Goal: Task Accomplishment & Management: Use online tool/utility

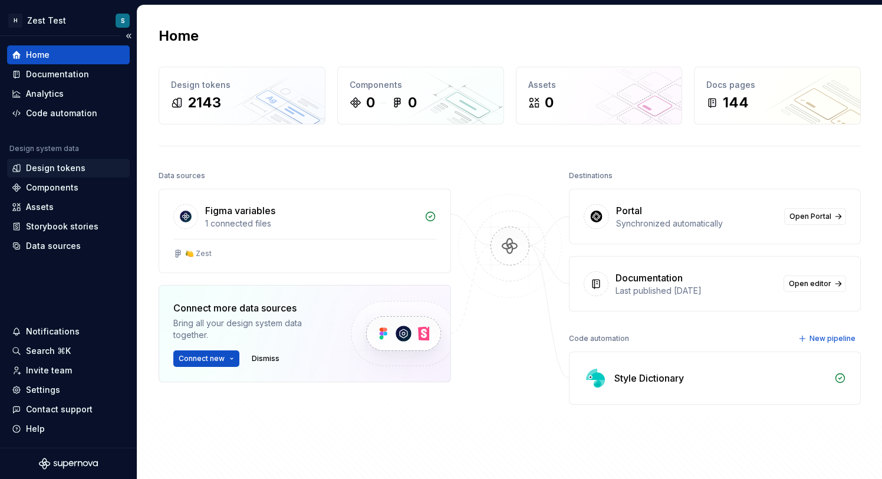
click at [62, 171] on div "Design tokens" at bounding box center [56, 168] width 60 height 12
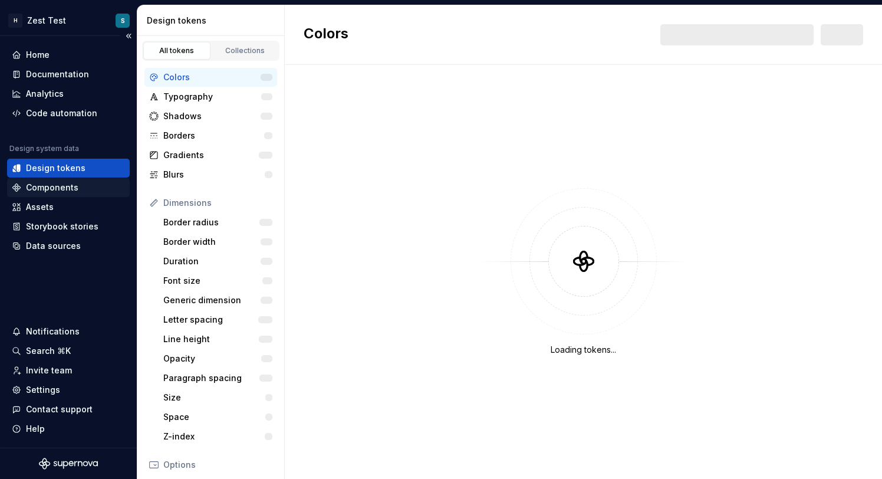
click at [73, 184] on div "Components" at bounding box center [52, 188] width 52 height 12
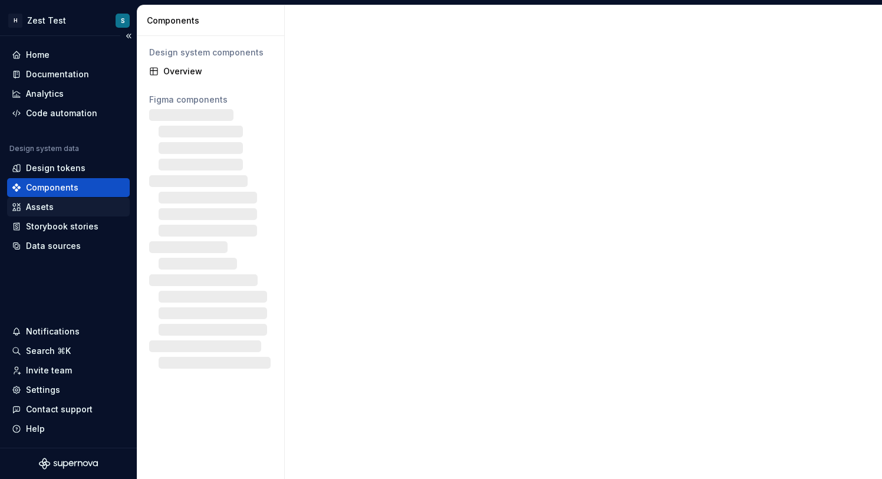
click at [65, 207] on div "Assets" at bounding box center [68, 207] width 113 height 12
click at [39, 205] on div "Assets" at bounding box center [40, 207] width 28 height 12
click at [45, 210] on div "Assets" at bounding box center [40, 207] width 28 height 12
click at [52, 223] on div "Storybook stories" at bounding box center [62, 226] width 72 height 12
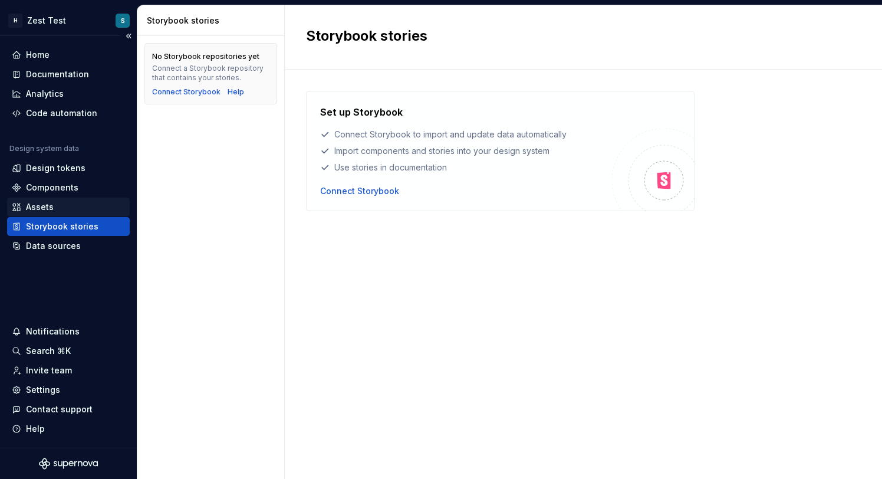
click at [71, 201] on div "Assets" at bounding box center [68, 207] width 113 height 12
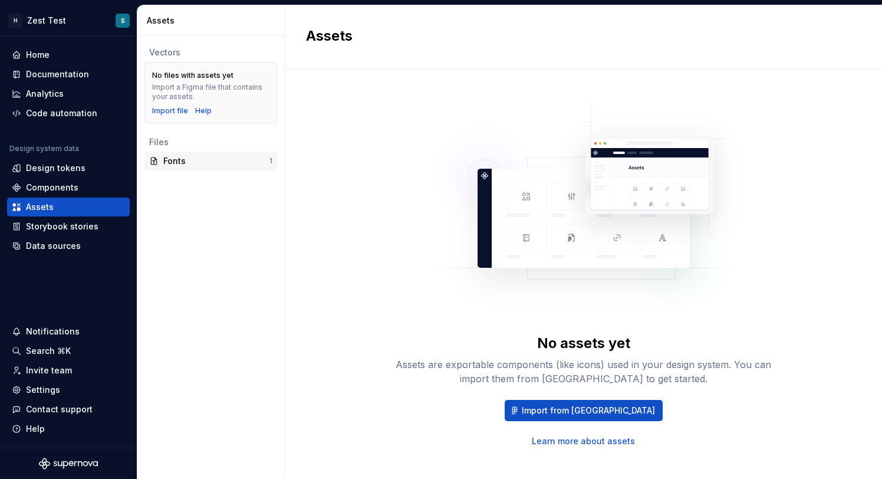
click at [213, 161] on div "Fonts" at bounding box center [216, 161] width 106 height 12
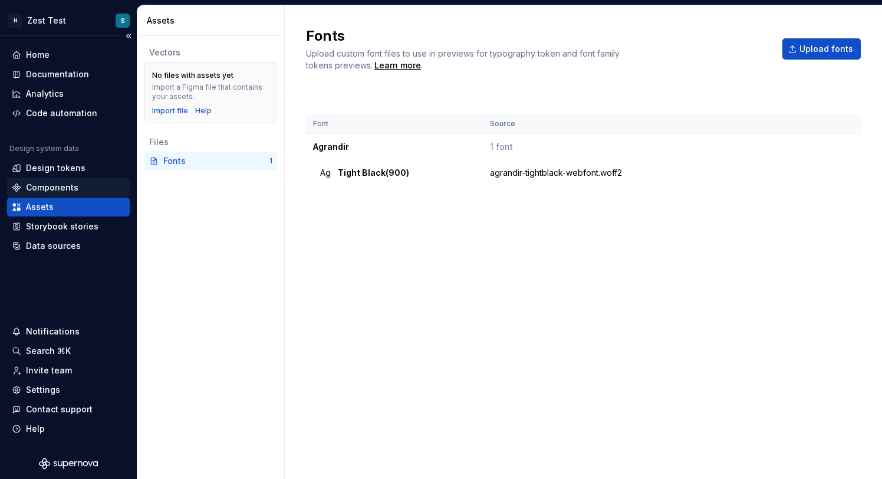
click at [75, 182] on div "Components" at bounding box center [52, 188] width 52 height 12
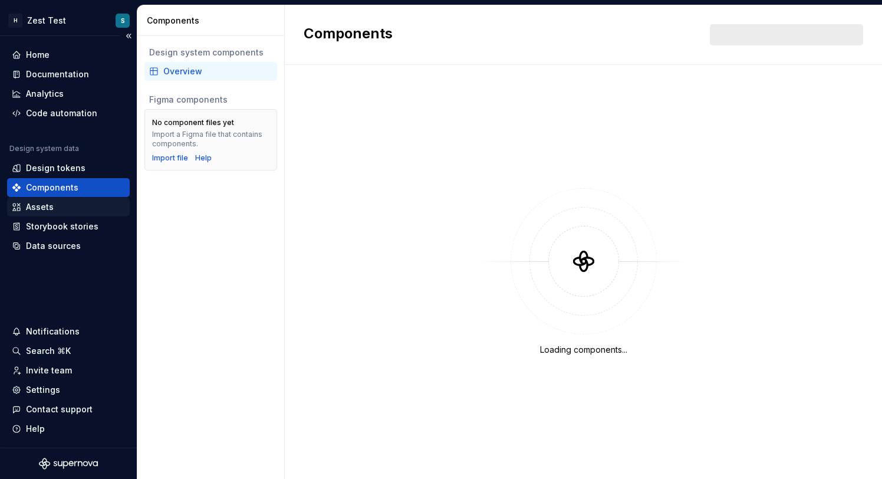
click at [75, 200] on div "Assets" at bounding box center [68, 206] width 123 height 19
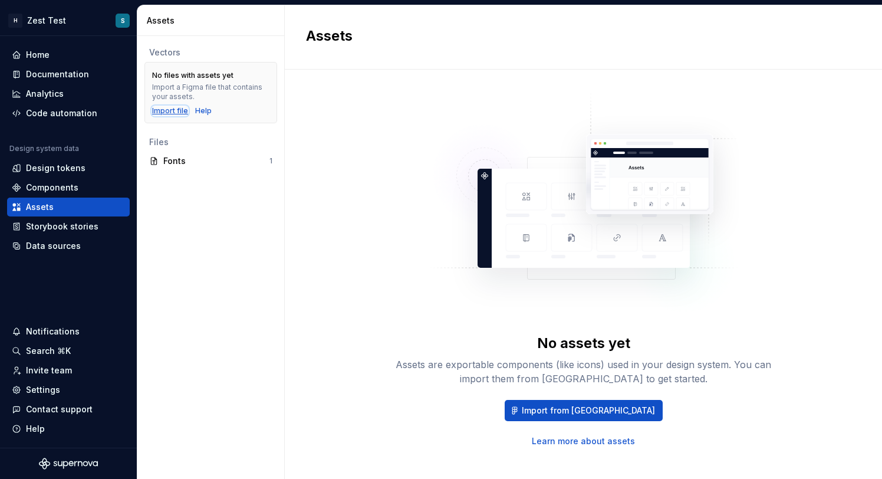
click at [164, 108] on div "Import file" at bounding box center [170, 110] width 36 height 9
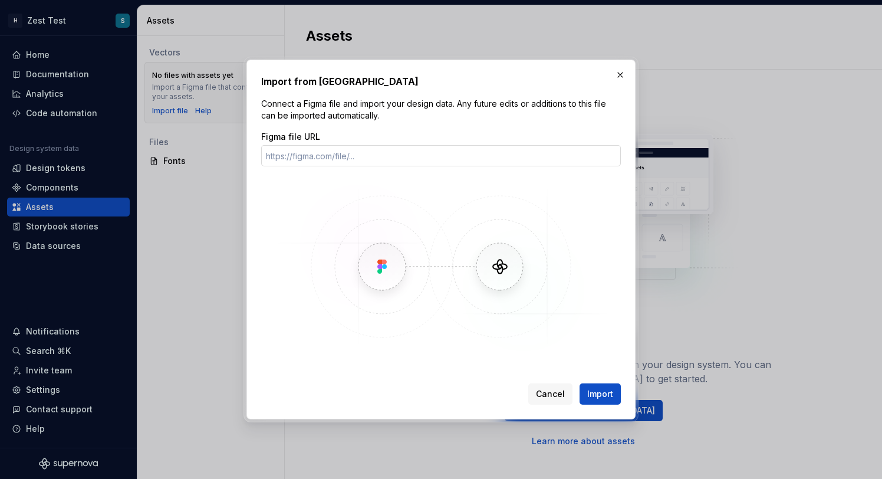
click at [362, 155] on input "Figma file URL" at bounding box center [440, 155] width 359 height 21
type input "[URL][DOMAIN_NAME]"
click at [600, 398] on span "Import" at bounding box center [600, 394] width 26 height 12
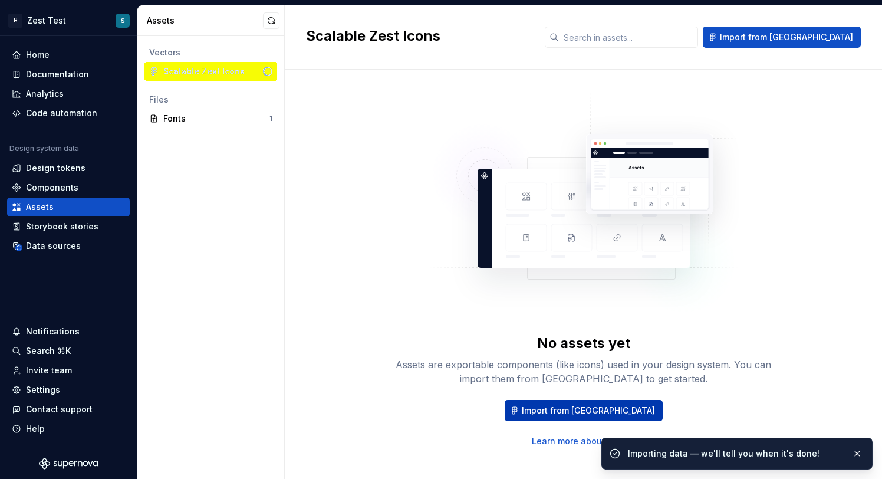
click at [589, 413] on span "Import from [GEOGRAPHIC_DATA]" at bounding box center [588, 410] width 133 height 12
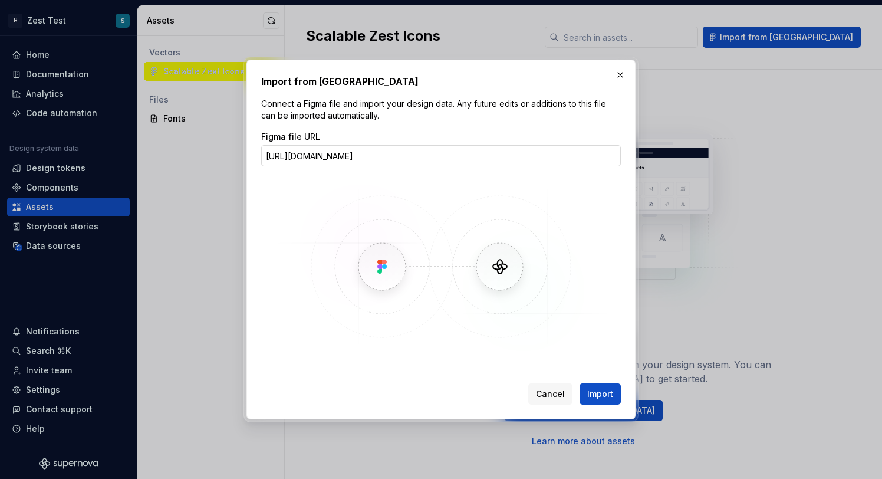
scroll to position [0, 137]
type input "[URL][DOMAIN_NAME]"
click at [619, 68] on button "button" at bounding box center [620, 75] width 17 height 17
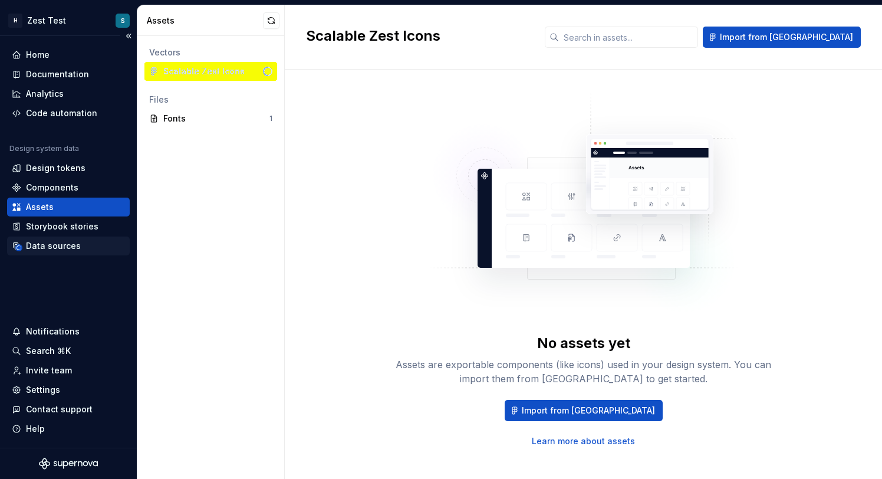
click at [85, 250] on div "Data sources" at bounding box center [68, 246] width 113 height 12
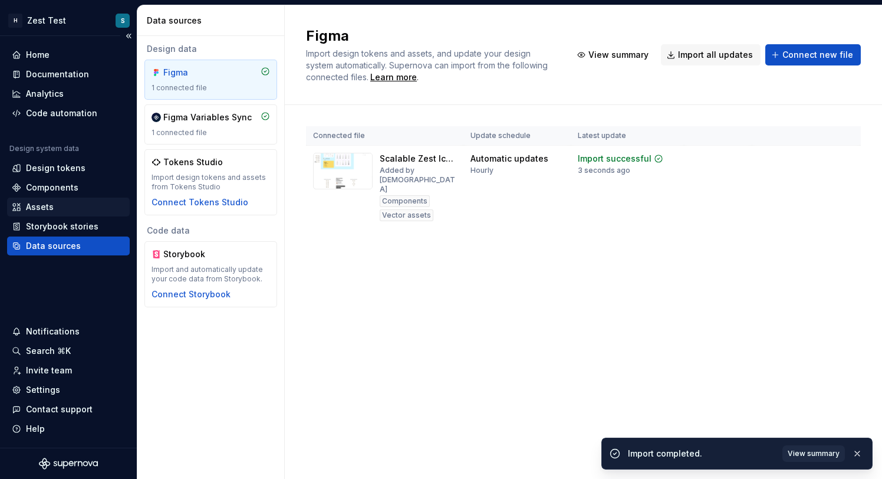
click at [66, 202] on div "Assets" at bounding box center [68, 207] width 113 height 12
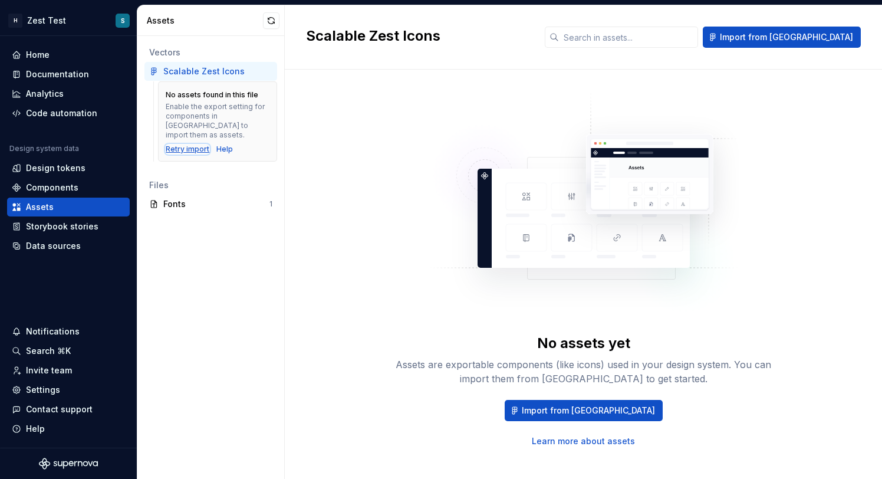
click at [193, 144] on div "Retry import" at bounding box center [188, 148] width 44 height 9
click at [62, 244] on div "Data sources" at bounding box center [53, 246] width 55 height 12
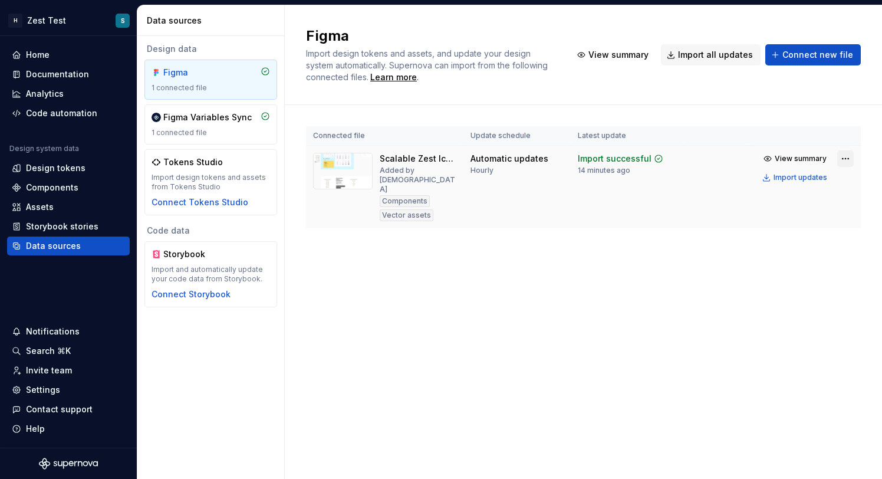
click at [841, 163] on html "H Zest Test S Home Documentation Analytics Code automation Design system data D…" at bounding box center [441, 239] width 882 height 479
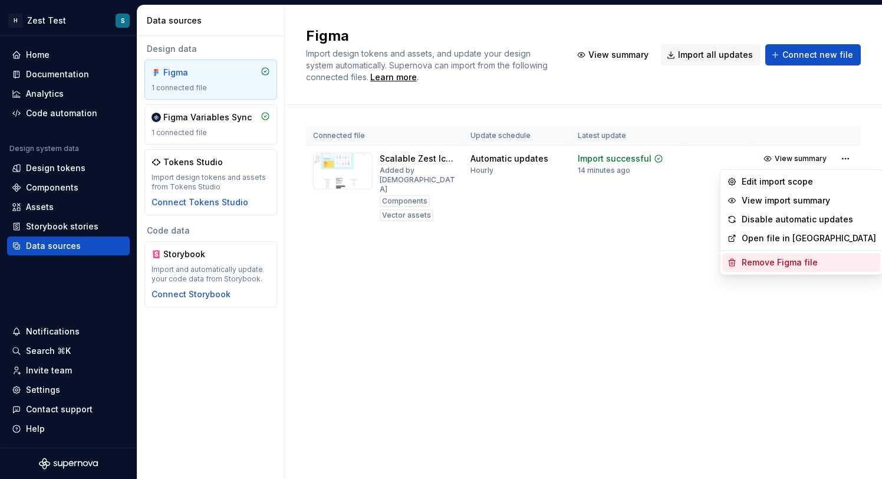
click at [793, 263] on div "Remove Figma file" at bounding box center [808, 262] width 134 height 12
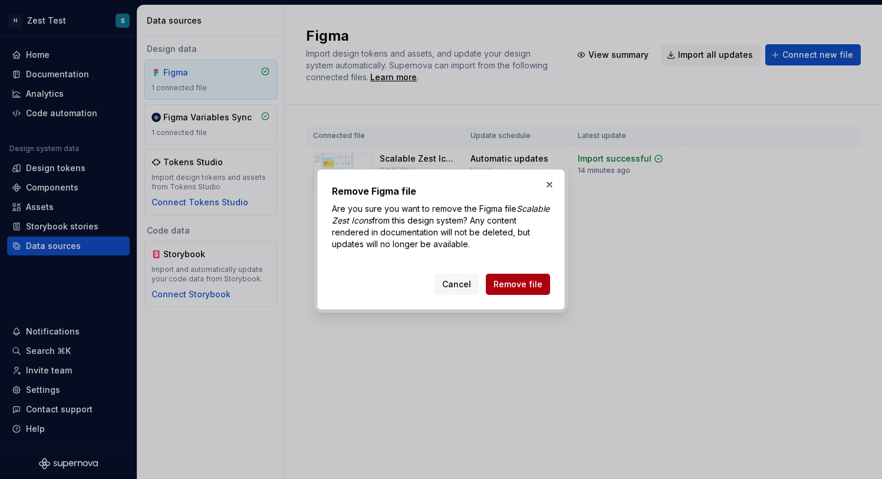
click at [537, 279] on span "Remove file" at bounding box center [517, 284] width 49 height 12
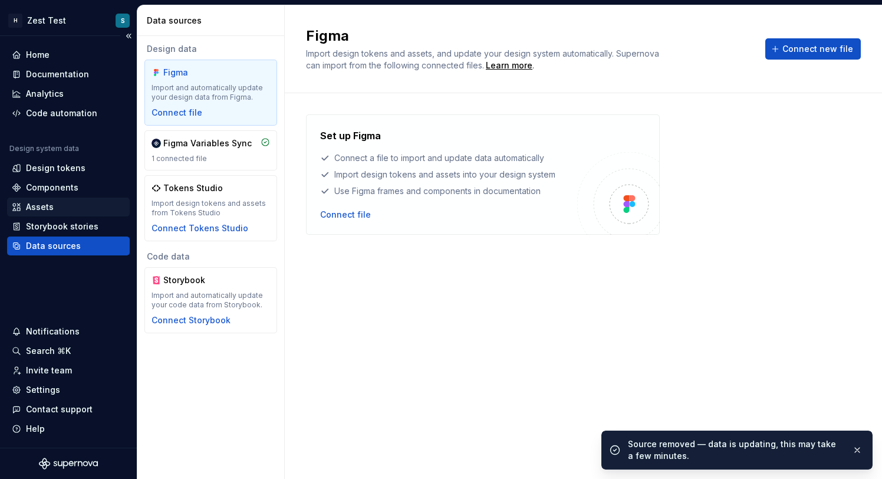
click at [59, 203] on div "Assets" at bounding box center [68, 207] width 113 height 12
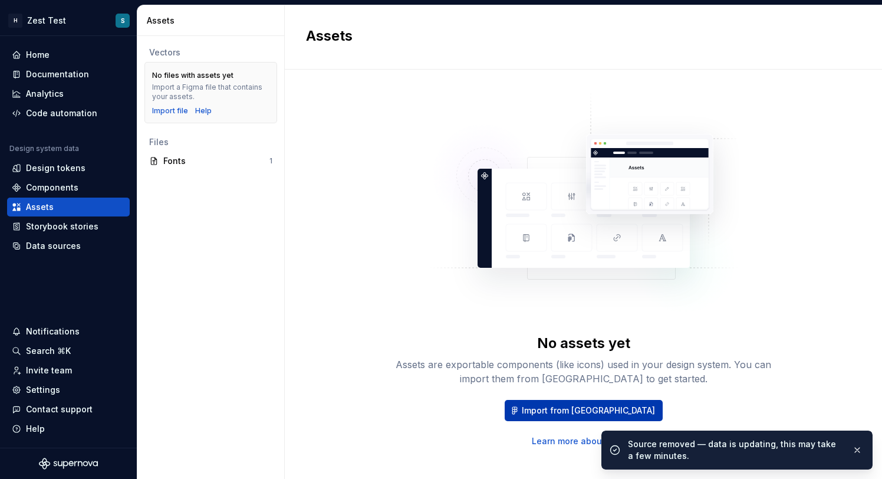
click at [589, 406] on span "Import from [GEOGRAPHIC_DATA]" at bounding box center [588, 410] width 133 height 12
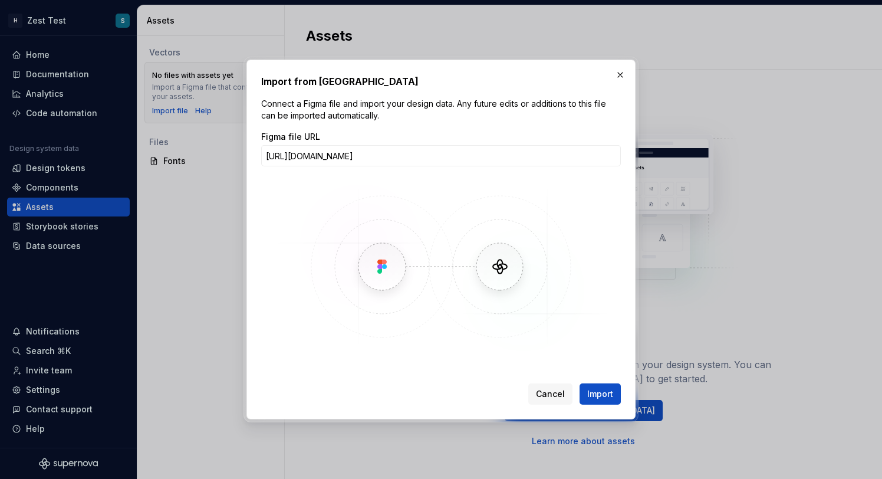
scroll to position [0, 137]
type input "[URL][DOMAIN_NAME]"
click at [605, 391] on span "Import" at bounding box center [600, 394] width 26 height 12
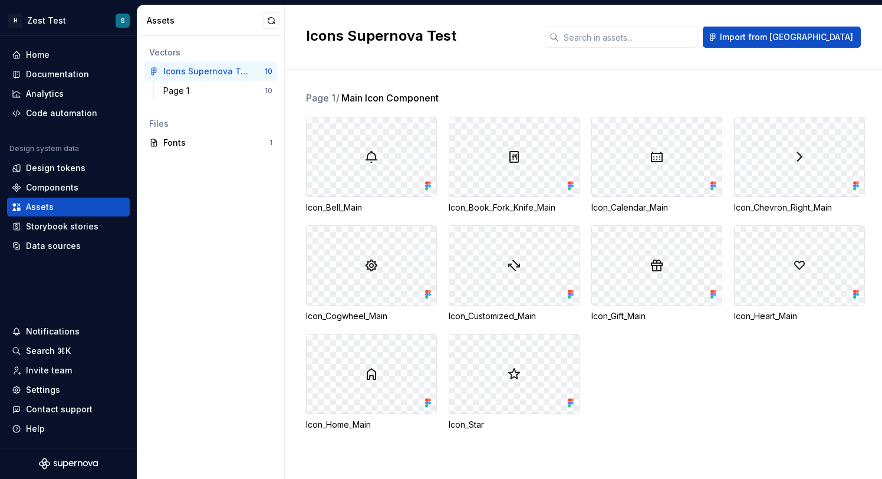
drag, startPoint x: 855, startPoint y: 434, endPoint x: 862, endPoint y: 434, distance: 7.1
click at [862, 434] on div "Page 1 / Main Icon Component Icon_Bell_Main Icon_Book_Fork_Knife_Main Icon_Cale…" at bounding box center [594, 275] width 576 height 368
